Goal: Transaction & Acquisition: Download file/media

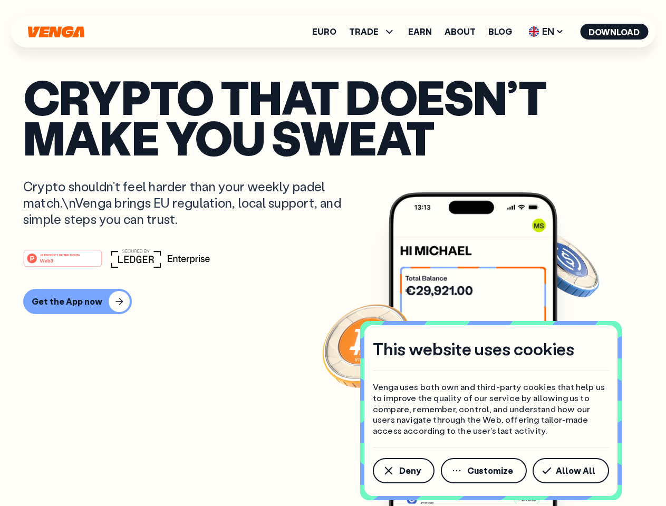
click at [333, 253] on div "#1 PRODUCT OF THE MONTH Web3" at bounding box center [332, 258] width 619 height 19
click at [403, 471] on span "Deny" at bounding box center [410, 471] width 22 height 8
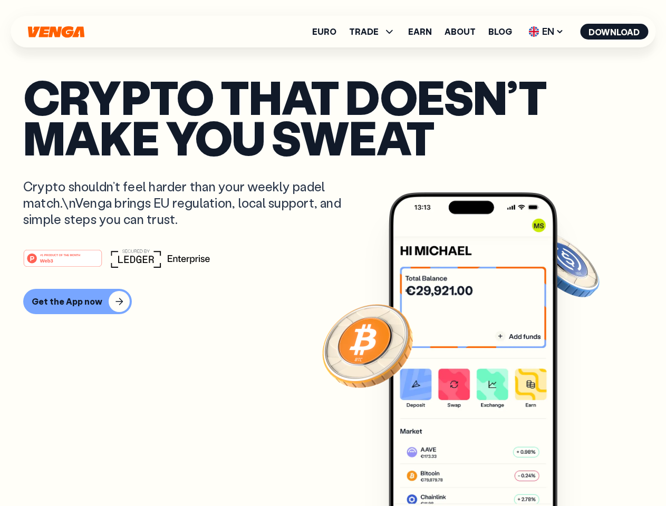
click at [484, 471] on img at bounding box center [473, 368] width 169 height 353
click at [573, 471] on article "Crypto that doesn’t make you sweat Crypto shouldn’t feel harder than your weekl…" at bounding box center [332, 273] width 619 height 395
click at [375, 32] on span "TRADE" at bounding box center [364, 31] width 30 height 8
click at [546, 32] on span "EN" at bounding box center [546, 31] width 43 height 17
click at [614, 32] on button "Download" at bounding box center [614, 32] width 68 height 16
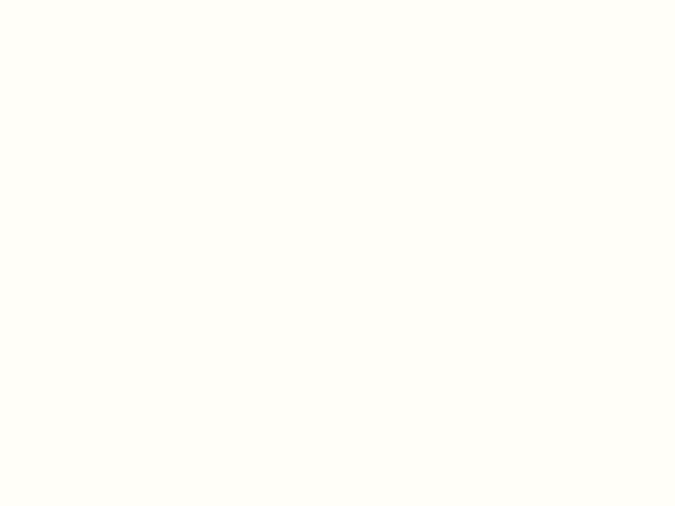
click at [333, 0] on html "This website uses cookies Venga uses both own and third-party cookies that help…" at bounding box center [337, 0] width 675 height 0
click at [76, 0] on html "This website uses cookies Venga uses both own and third-party cookies that help…" at bounding box center [337, 0] width 675 height 0
click at [64, 0] on html "This website uses cookies Venga uses both own and third-party cookies that help…" at bounding box center [337, 0] width 675 height 0
